Goal: Task Accomplishment & Management: Complete application form

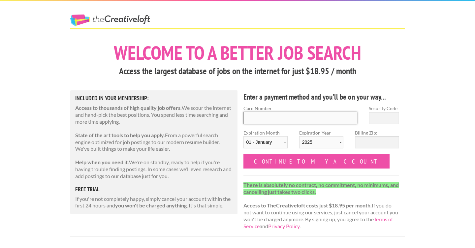
click at [266, 116] on input "Card Number" at bounding box center [301, 118] width 114 height 12
type input "4833 1603 0784 9239"
select select "05"
select select "2030"
click at [389, 116] on input "Security Code" at bounding box center [384, 118] width 30 height 12
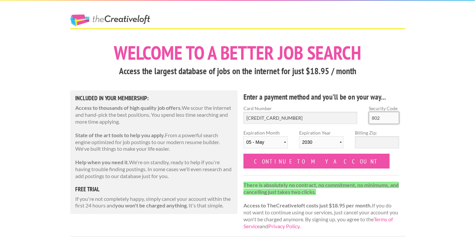
type input "802"
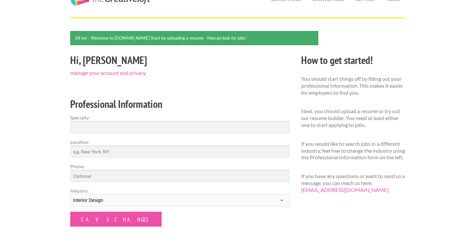
scroll to position [33, 0]
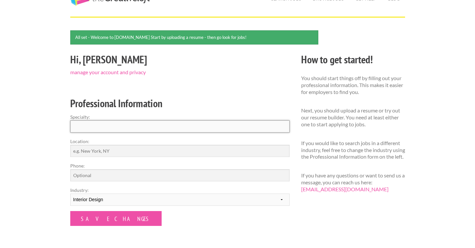
click at [212, 126] on input "Specialty:" at bounding box center [179, 126] width 219 height 12
type input "Interior Design"
click at [120, 151] on input "Location:" at bounding box center [179, 151] width 219 height 12
type input "[GEOGRAPHIC_DATA], [GEOGRAPHIC_DATA]"
click at [107, 176] on input "Phone:" at bounding box center [179, 175] width 219 height 12
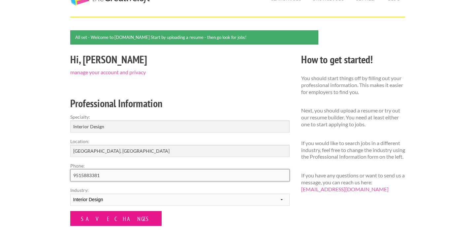
type input "9515883381"
click at [90, 221] on input "Save Changes" at bounding box center [115, 218] width 91 height 15
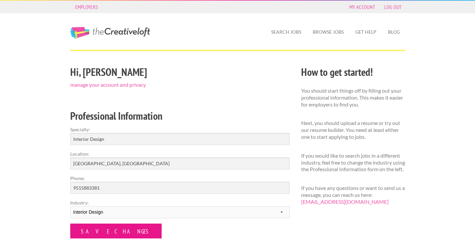
click at [113, 235] on input "Save Changes" at bounding box center [115, 231] width 91 height 15
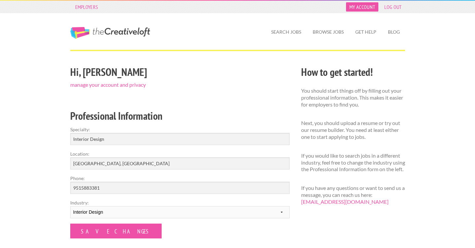
click at [366, 7] on link "My Account" at bounding box center [362, 6] width 32 height 9
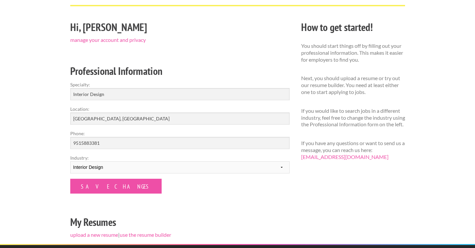
scroll to position [45, 0]
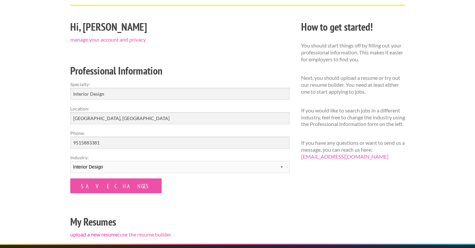
click at [106, 233] on link "upload a new resume" at bounding box center [94, 234] width 48 height 6
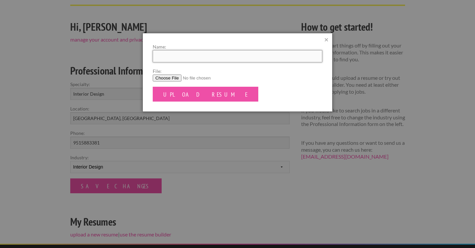
click at [183, 52] on input "Name:" at bounding box center [238, 56] width 170 height 12
type input "BryanVega_Resume2025"
click at [172, 77] on input "File:" at bounding box center [238, 78] width 170 height 7
type input "C:\fakepath\VegaBryan_Resume2025-2.pdf"
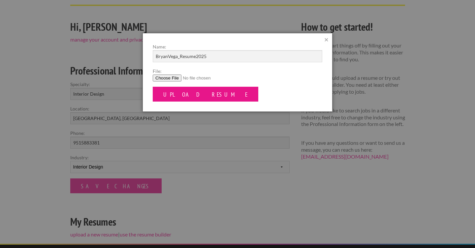
click at [192, 93] on input "Upload Resume" at bounding box center [206, 94] width 106 height 15
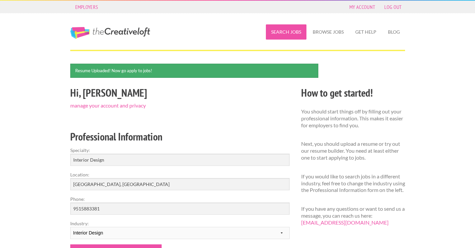
click at [294, 35] on link "Search Jobs" at bounding box center [286, 31] width 41 height 15
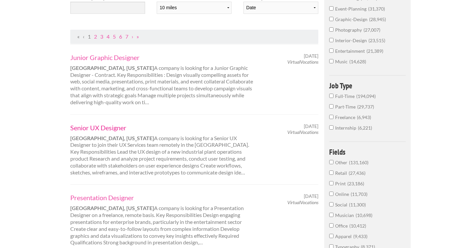
scroll to position [110, 0]
click at [334, 45] on label "interior-design 23,515" at bounding box center [367, 42] width 77 height 11
click at [334, 42] on input "interior-design 23,515" at bounding box center [331, 40] width 4 height 4
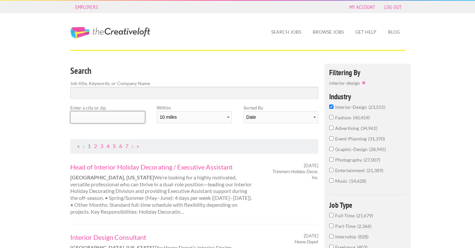
click at [107, 119] on input "text" at bounding box center [107, 117] width 75 height 12
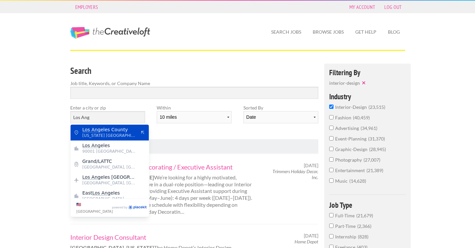
click at [116, 128] on span "Los Ang eles County" at bounding box center [109, 130] width 54 height 6
type input "Los Angeles County"
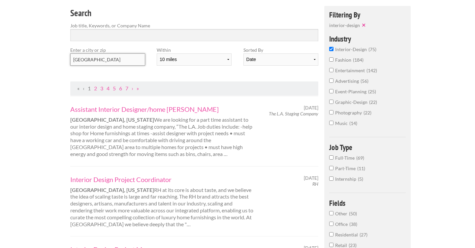
scroll to position [58, 0]
click at [171, 109] on link "Assistant Interior Designer/home stager" at bounding box center [161, 108] width 183 height 9
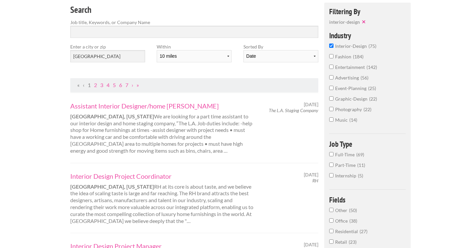
scroll to position [82, 0]
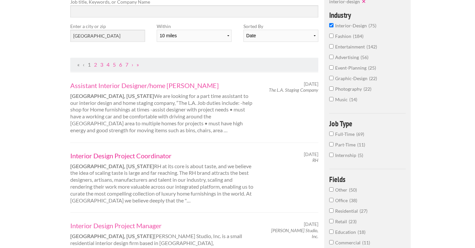
click at [117, 152] on link "Interior Design Project Coordinator" at bounding box center [161, 155] width 183 height 9
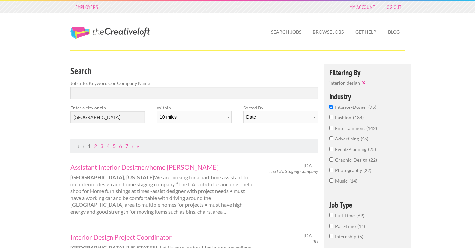
scroll to position [0, 0]
click at [136, 96] on input "Search" at bounding box center [194, 93] width 248 height 12
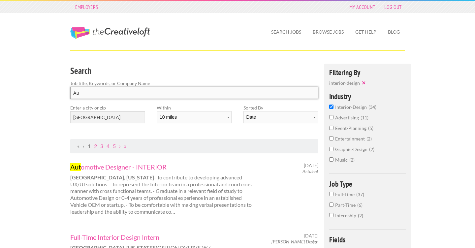
type input "A"
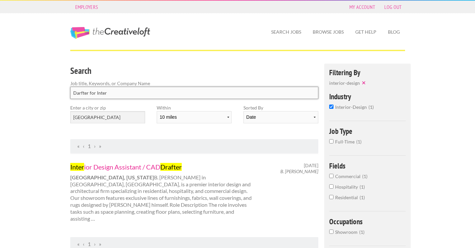
type input "Darfter for Inter"
click at [108, 168] on link "Inter ior Design Assistant / CAD Drafter" at bounding box center [161, 167] width 183 height 9
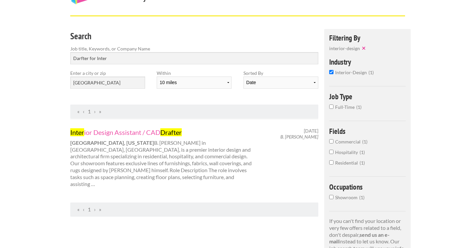
scroll to position [33, 0]
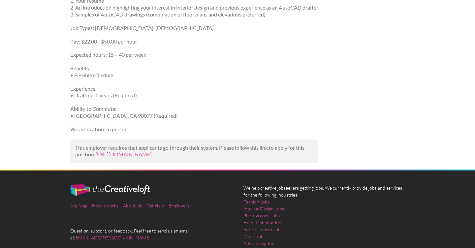
scroll to position [309, 0]
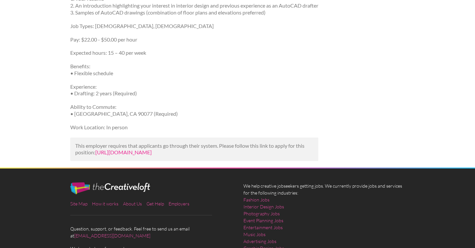
click at [152, 155] on link "[URL][DOMAIN_NAME]" at bounding box center [123, 152] width 56 height 6
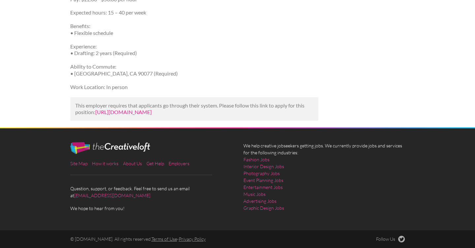
scroll to position [352, 0]
click at [152, 109] on link "https://www.indeed.com/viewjob?jk=7f29a29c8c7d3fb1&utm_campaign=google_jobs_app…" at bounding box center [123, 112] width 56 height 6
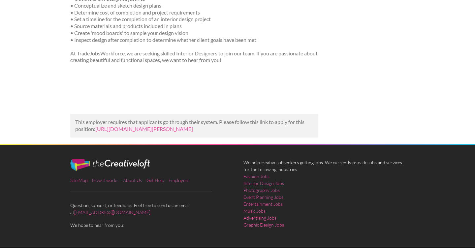
scroll to position [118, 0]
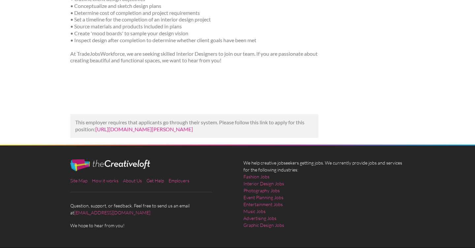
click at [193, 132] on link "[URL][DOMAIN_NAME][PERSON_NAME]" at bounding box center [144, 129] width 98 height 6
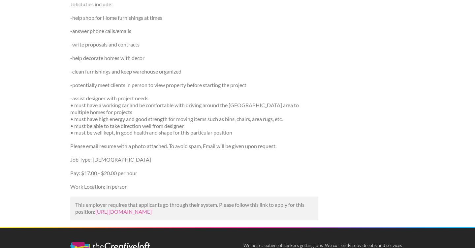
scroll to position [127, 0]
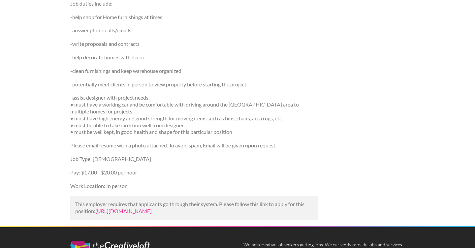
click at [152, 208] on link "https://www.indeed.com/viewjob?jk=accbd9c4e91c7ebb&utm_campaign=google_jobs_app…" at bounding box center [123, 211] width 56 height 6
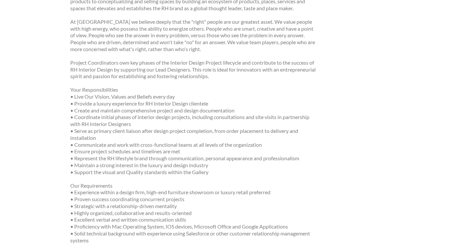
scroll to position [348, 0]
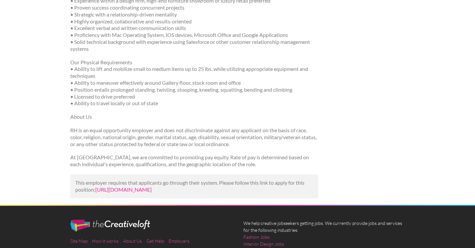
click at [116, 186] on link "[URL][DOMAIN_NAME]" at bounding box center [123, 189] width 56 height 6
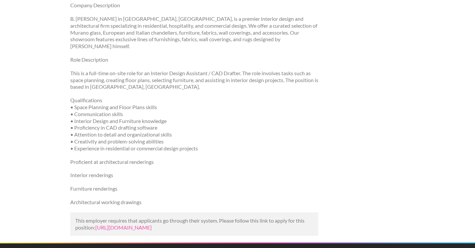
scroll to position [114, 0]
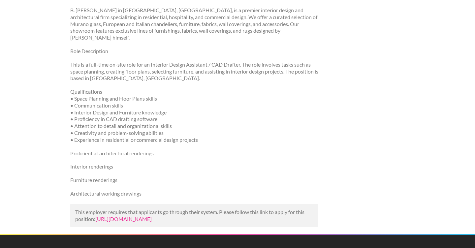
click at [128, 216] on link "[URL][DOMAIN_NAME]" at bounding box center [123, 219] width 56 height 6
